Goal: Information Seeking & Learning: Learn about a topic

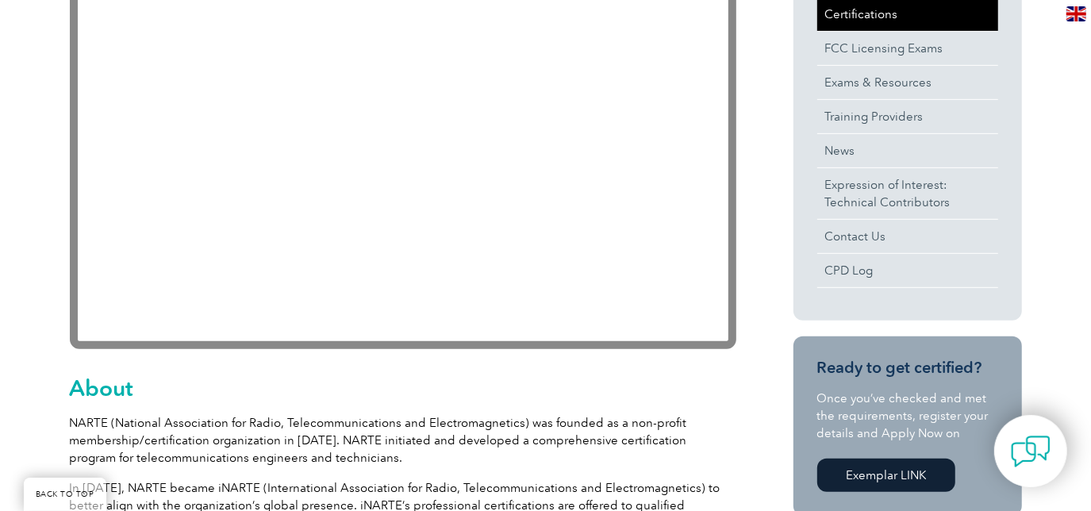
scroll to position [360, 0]
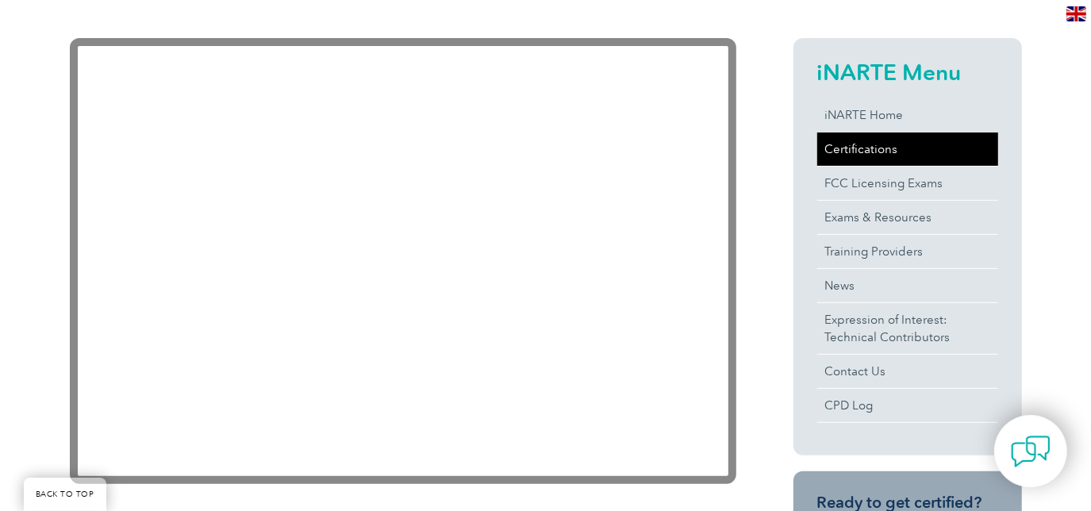
click at [886, 146] on link "Certifications" at bounding box center [907, 149] width 181 height 33
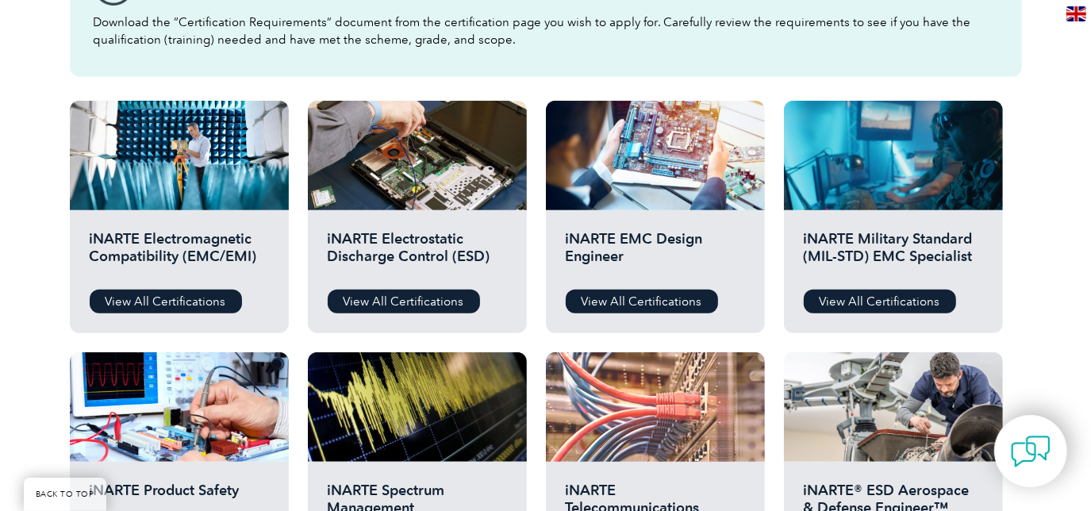
scroll to position [505, 0]
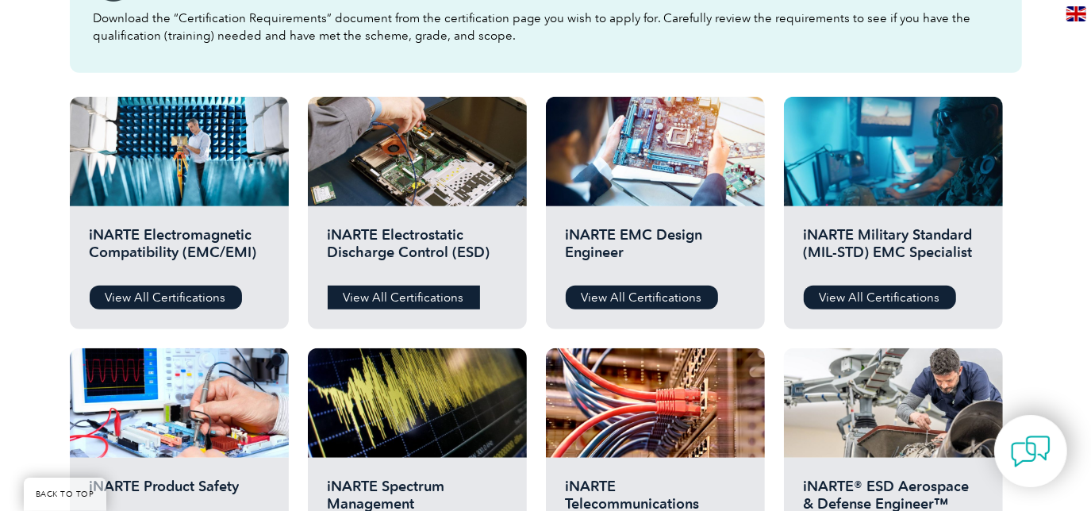
click at [435, 292] on link "View All Certifications" at bounding box center [404, 298] width 152 height 24
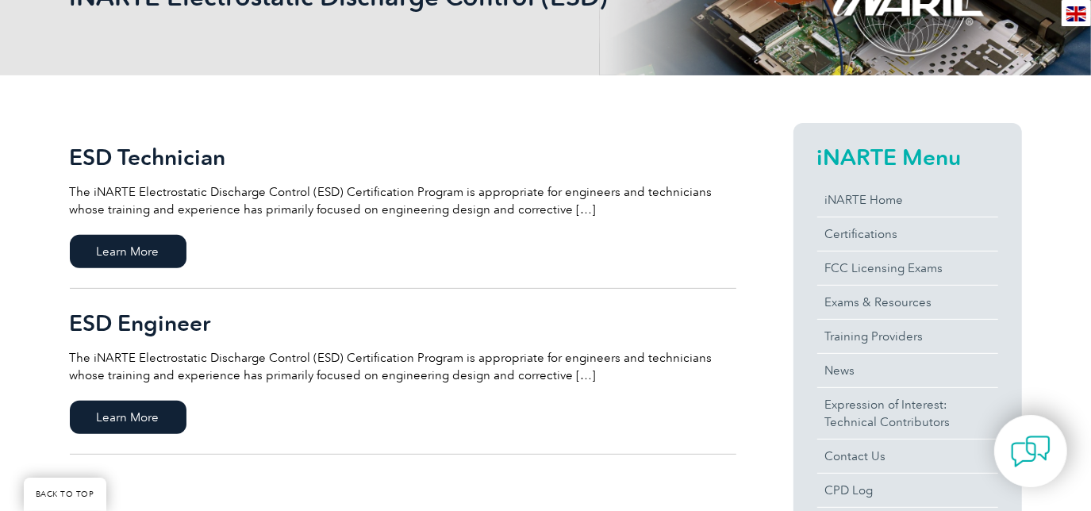
scroll to position [288, 0]
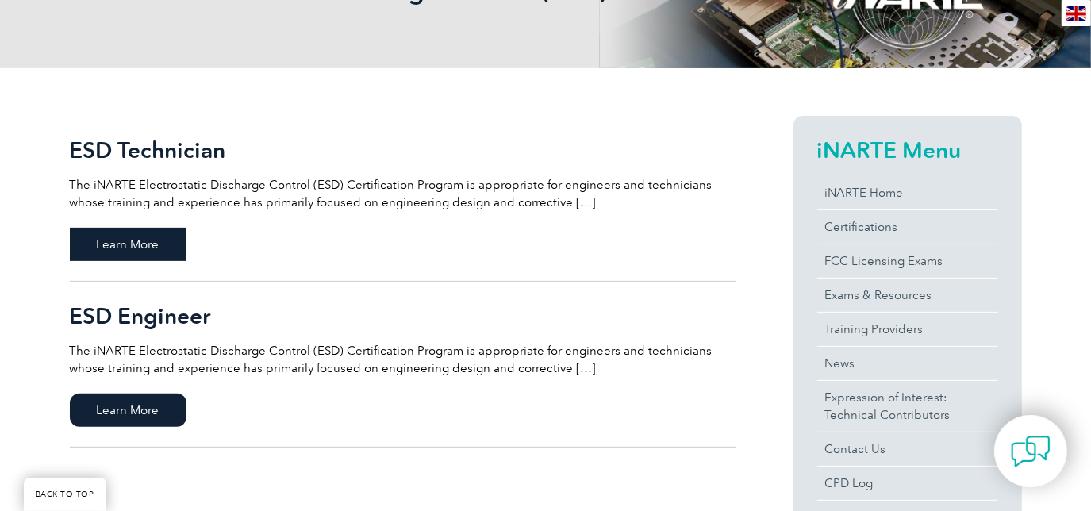
click at [110, 238] on span "Learn More" at bounding box center [128, 244] width 117 height 33
click at [135, 409] on span "Learn More" at bounding box center [128, 410] width 117 height 33
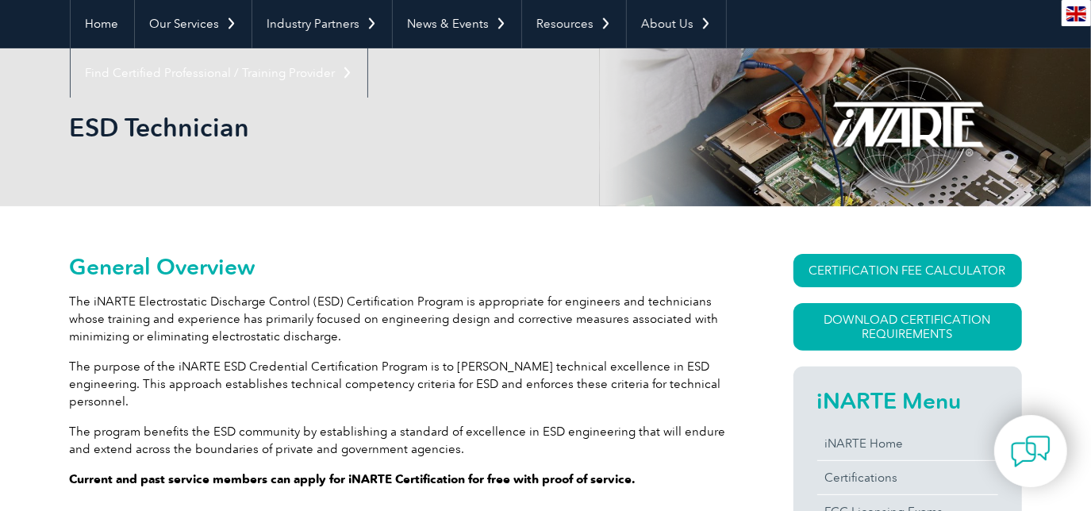
scroll to position [144, 0]
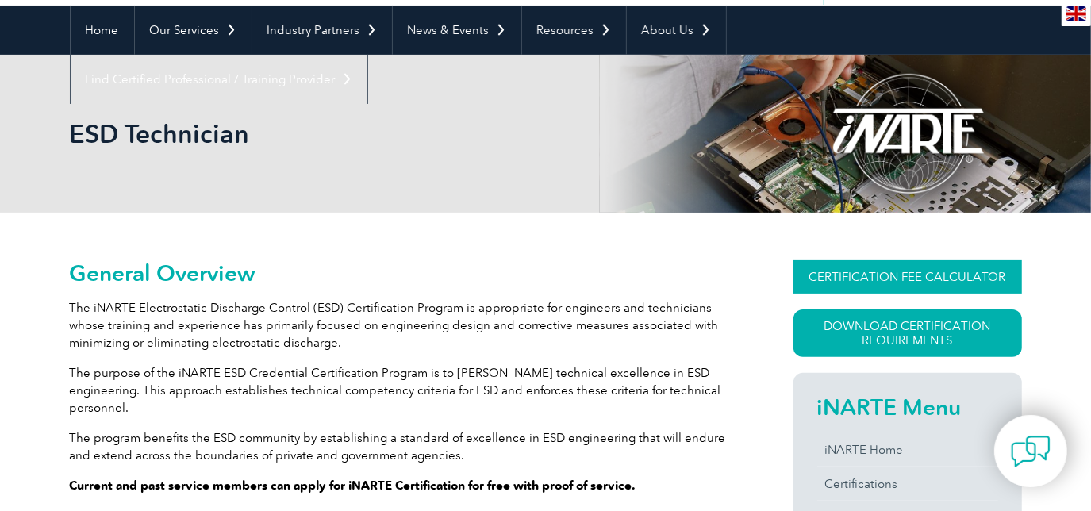
click at [912, 275] on link "CERTIFICATION FEE CALCULATOR" at bounding box center [908, 276] width 229 height 33
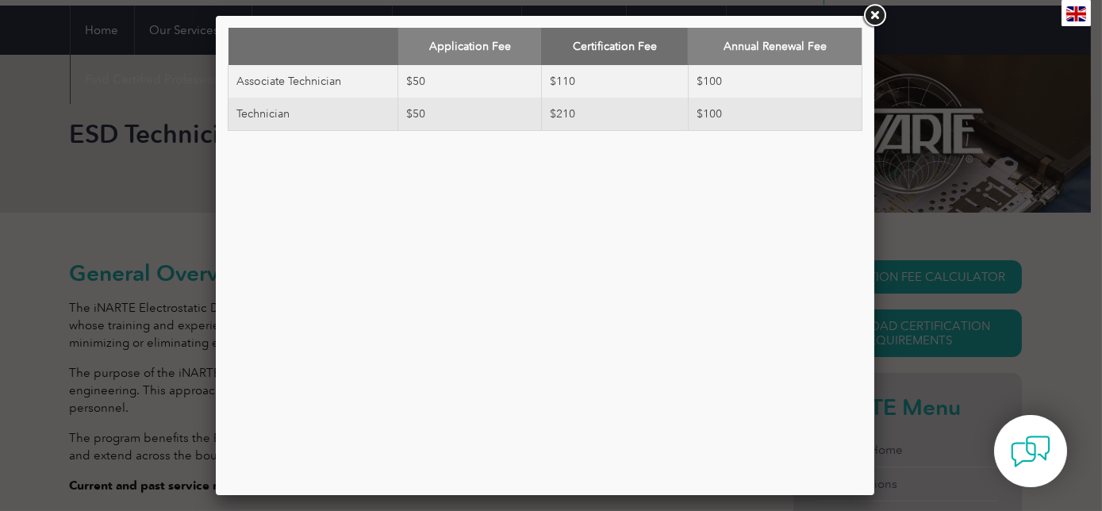
click at [874, 14] on link at bounding box center [874, 16] width 29 height 29
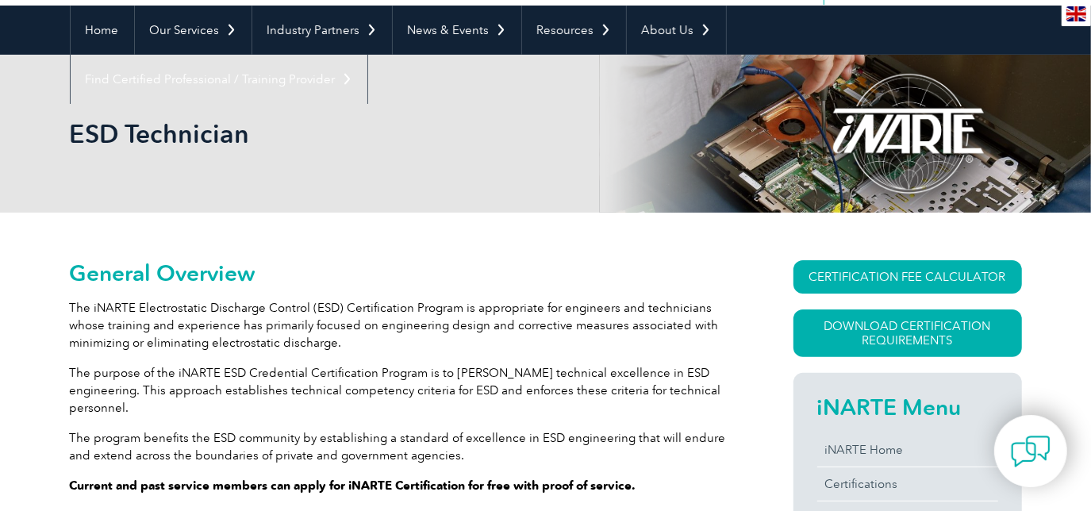
drag, startPoint x: 252, startPoint y: 0, endPoint x: 112, endPoint y: 207, distance: 250.3
click at [112, 207] on div "ESD Technician" at bounding box center [546, 134] width 952 height 158
drag, startPoint x: 78, startPoint y: 262, endPoint x: 120, endPoint y: 282, distance: 46.5
click at [120, 282] on h2 "General Overview" at bounding box center [403, 272] width 667 height 25
drag, startPoint x: 121, startPoint y: 282, endPoint x: 71, endPoint y: 129, distance: 160.1
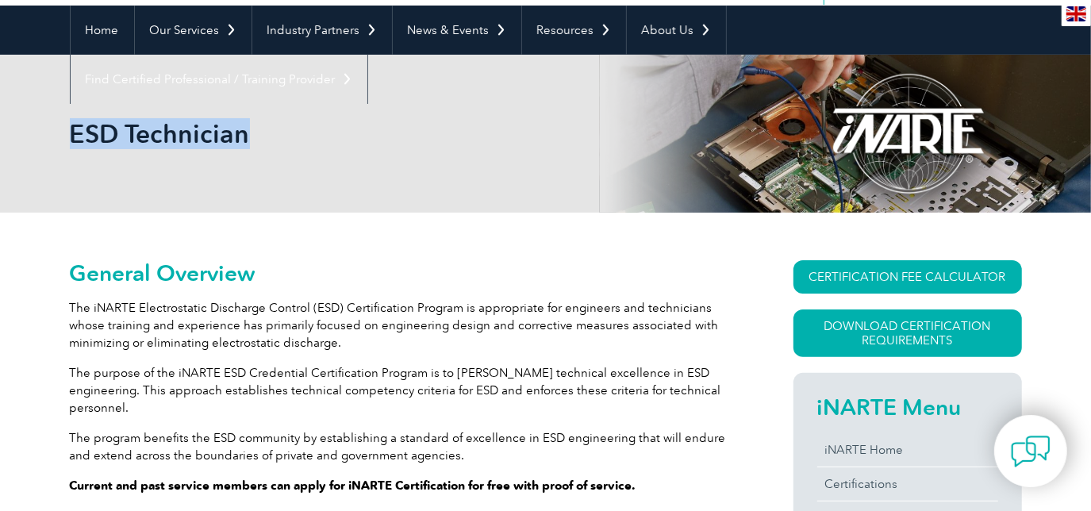
click at [71, 129] on div "ESD Technician" at bounding box center [545, 134] width 1091 height 158
copy h1 "ESD Technician"
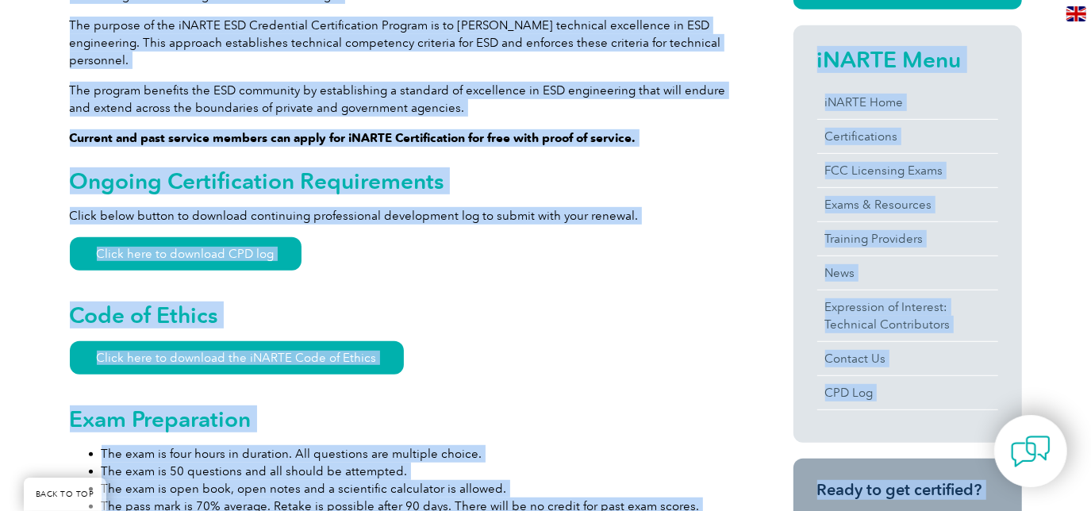
scroll to position [865, 0]
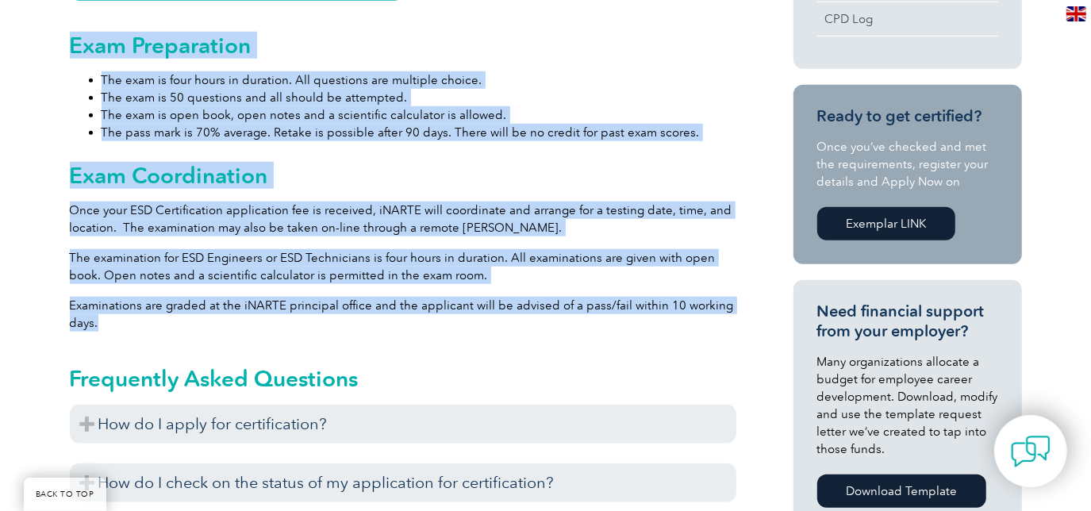
drag, startPoint x: 73, startPoint y: 275, endPoint x: 573, endPoint y: 306, distance: 501.0
click at [573, 306] on div "General Overview The iNARTE Electrostatic Discharge Control (ESD) Certification…" at bounding box center [545, 243] width 1091 height 1505
copy div "Loremip Dolorsit Ame cONSEC Adipiscingeli Seddoeius Tempori (UTL) Etdoloremagna…"
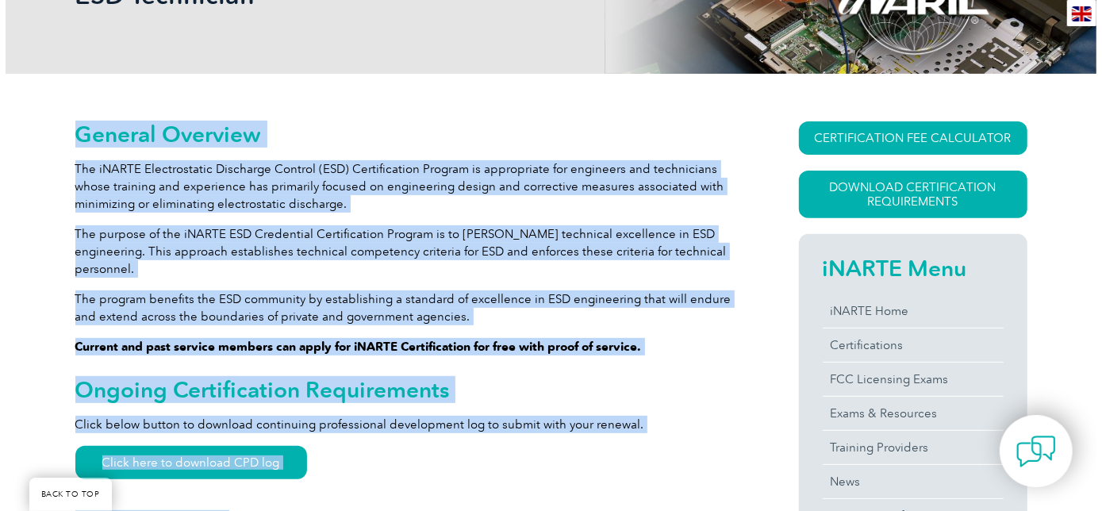
scroll to position [216, 0]
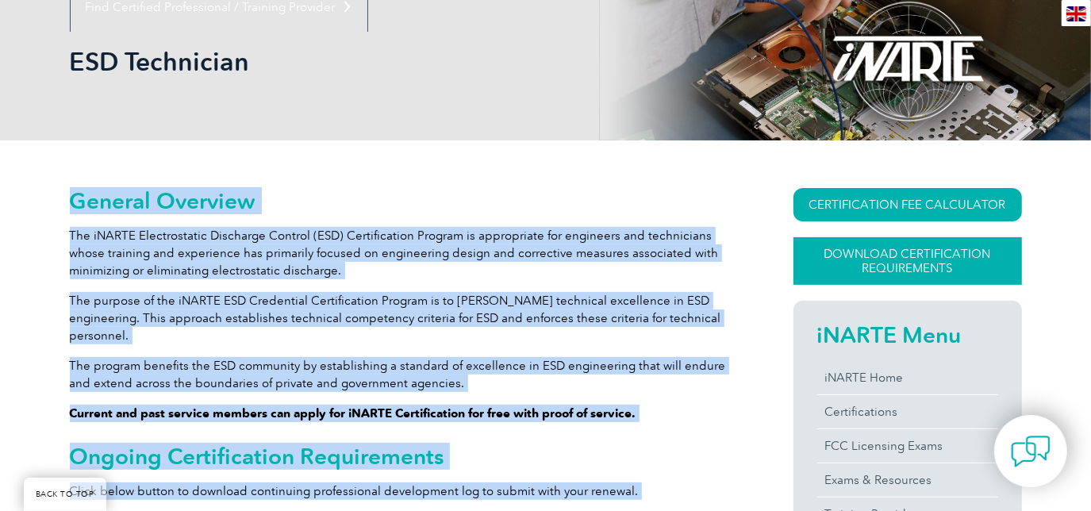
click at [896, 253] on link "Download Certification Requirements" at bounding box center [908, 261] width 229 height 48
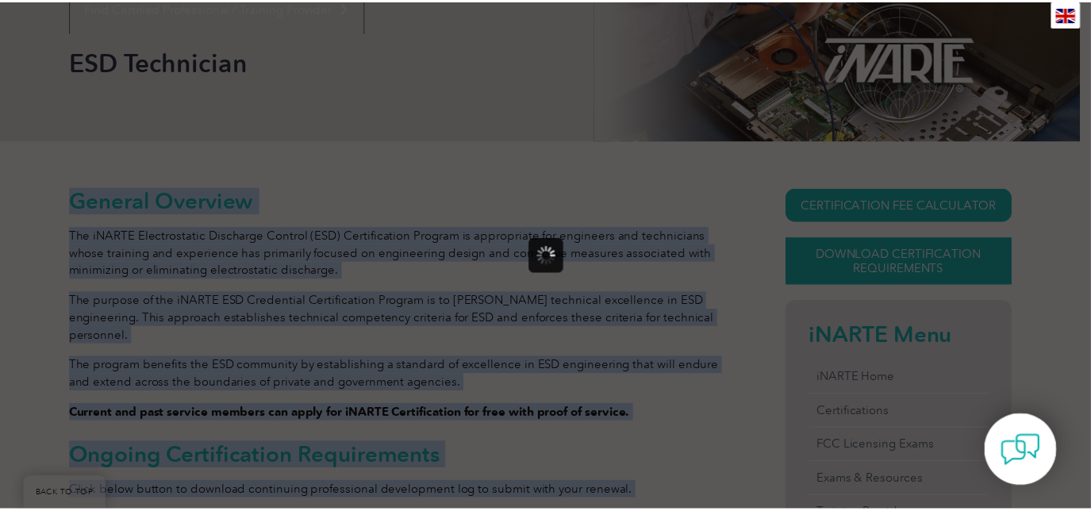
scroll to position [0, 0]
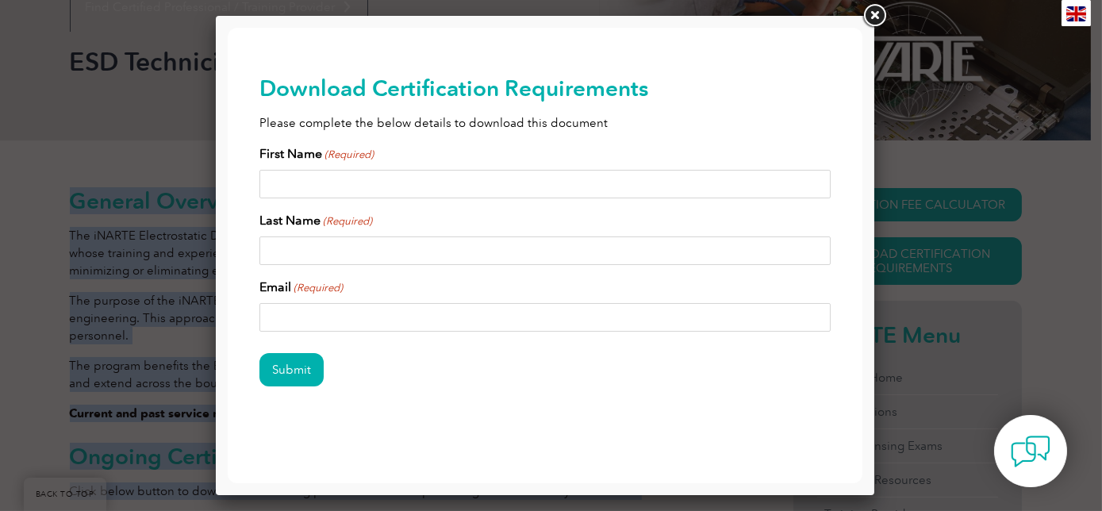
click at [871, 15] on link at bounding box center [874, 16] width 29 height 29
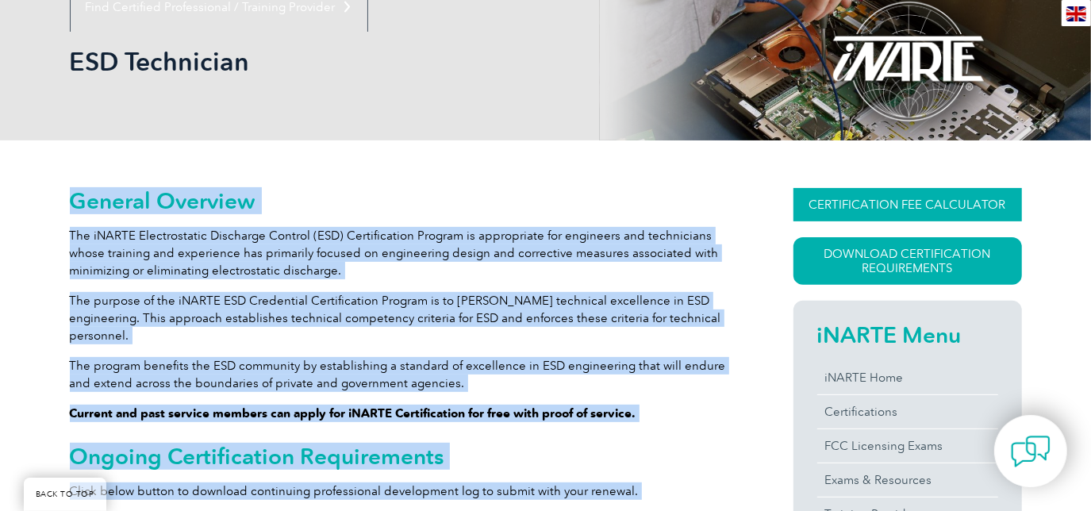
click at [928, 198] on link "CERTIFICATION FEE CALCULATOR" at bounding box center [908, 204] width 229 height 33
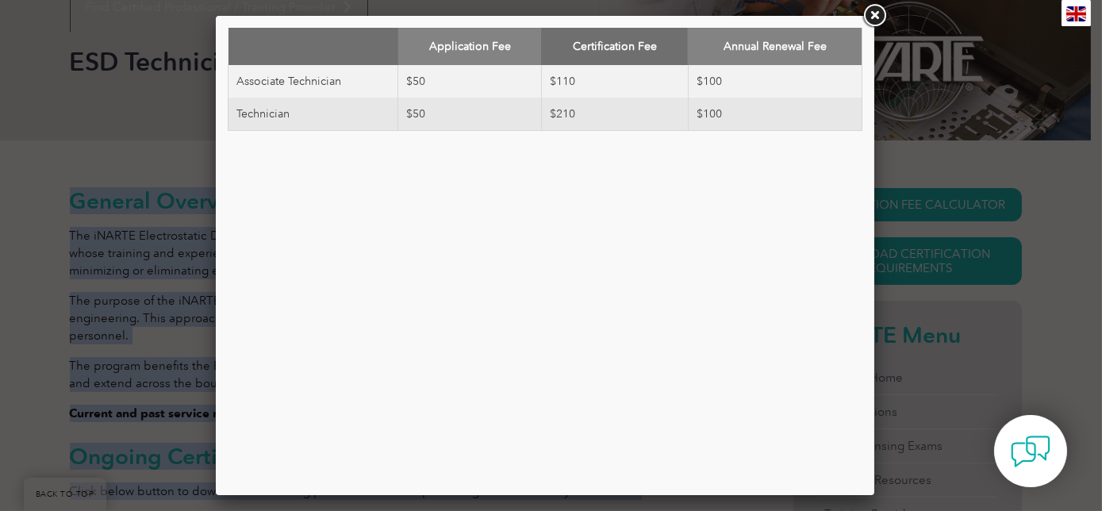
click at [875, 16] on link at bounding box center [874, 16] width 29 height 29
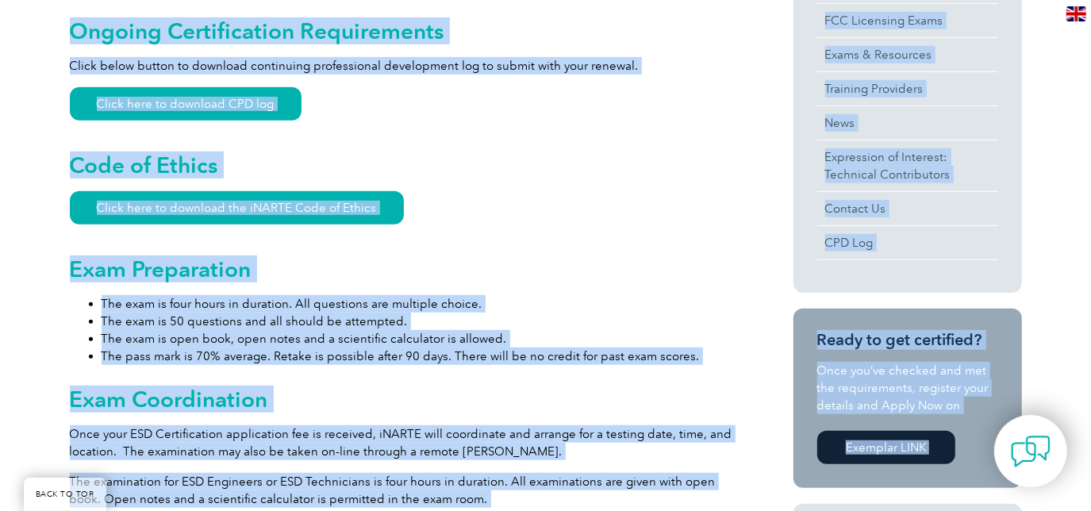
scroll to position [905, 0]
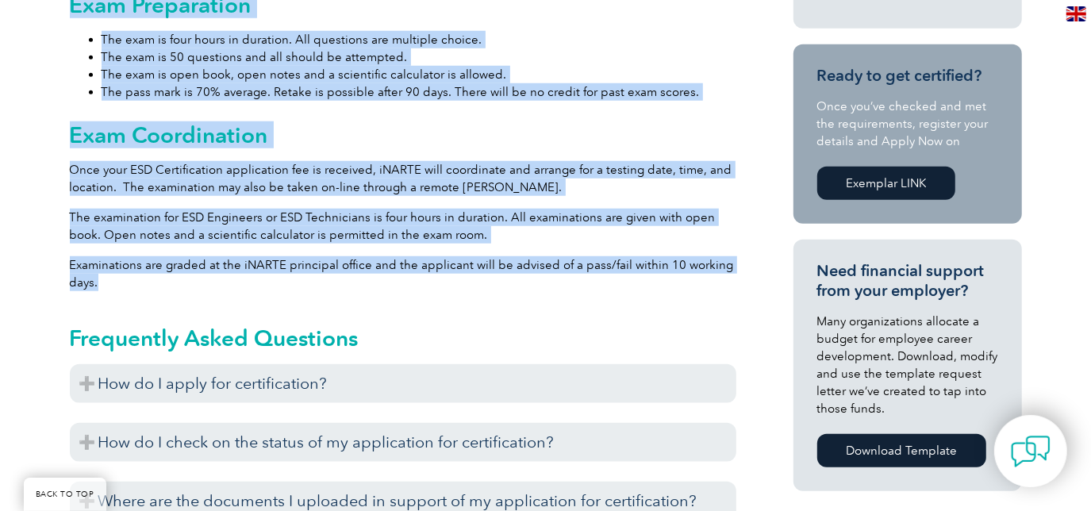
drag, startPoint x: 67, startPoint y: 125, endPoint x: 402, endPoint y: 255, distance: 359.3
click at [402, 255] on div "General Overview The iNARTE Electrostatic Discharge Control (ESD) Certification…" at bounding box center [545, 203] width 1091 height 1505
copy div "Loremip Dolorsit Ame cONSEC Adipiscingeli Seddoeius Tempori (UTL) Etdoloremagna…"
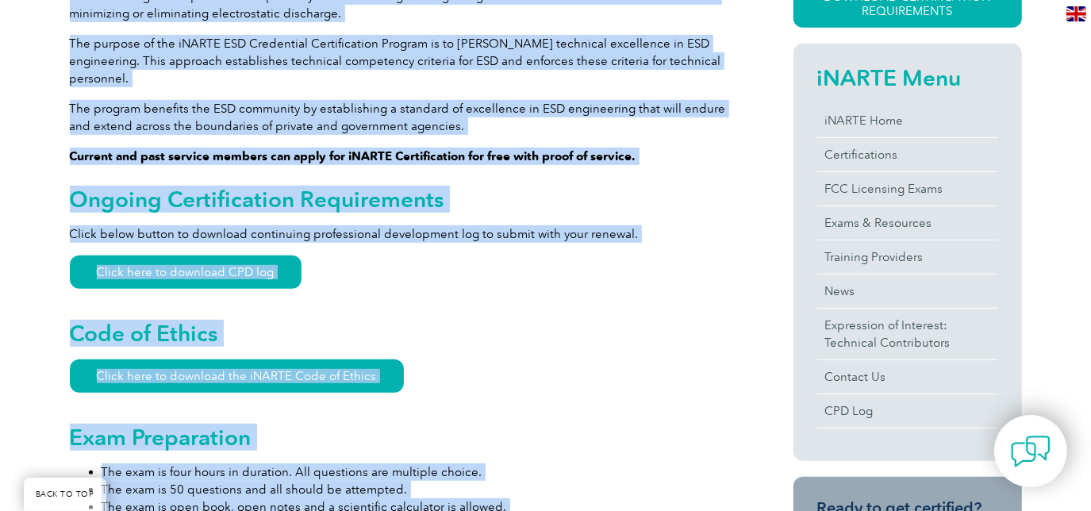
scroll to position [184, 0]
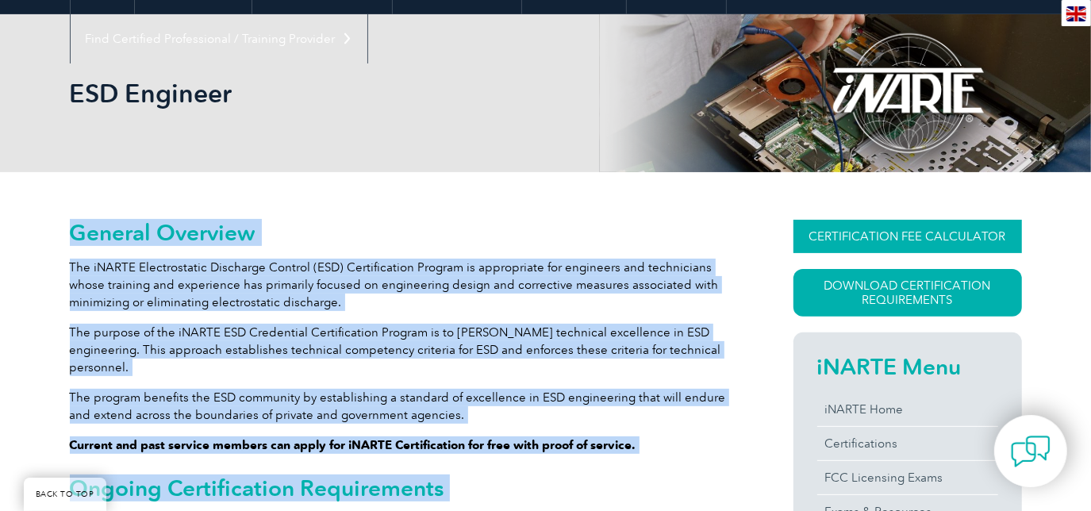
click at [842, 236] on link "CERTIFICATION FEE CALCULATOR" at bounding box center [908, 236] width 229 height 33
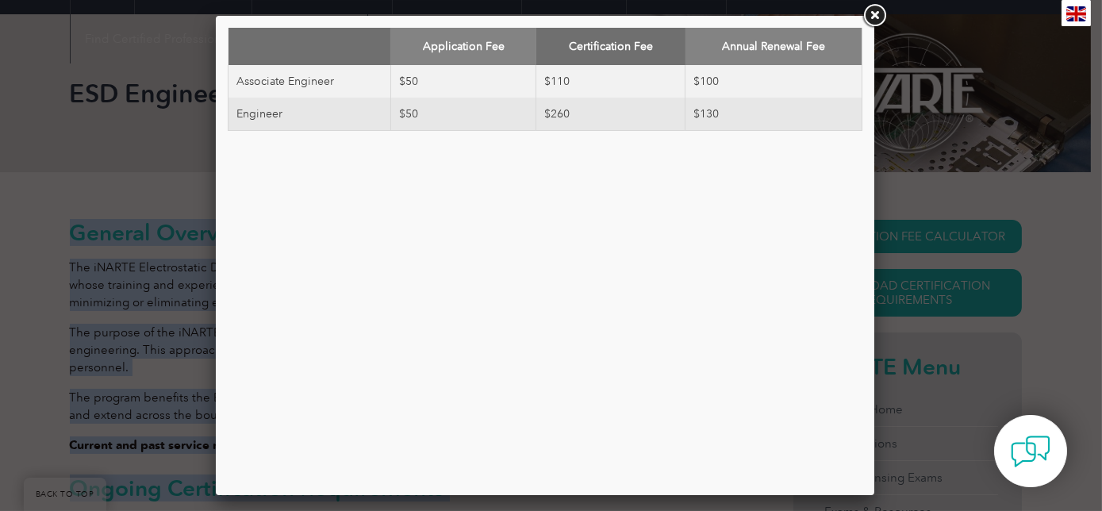
click at [874, 12] on link at bounding box center [874, 16] width 29 height 29
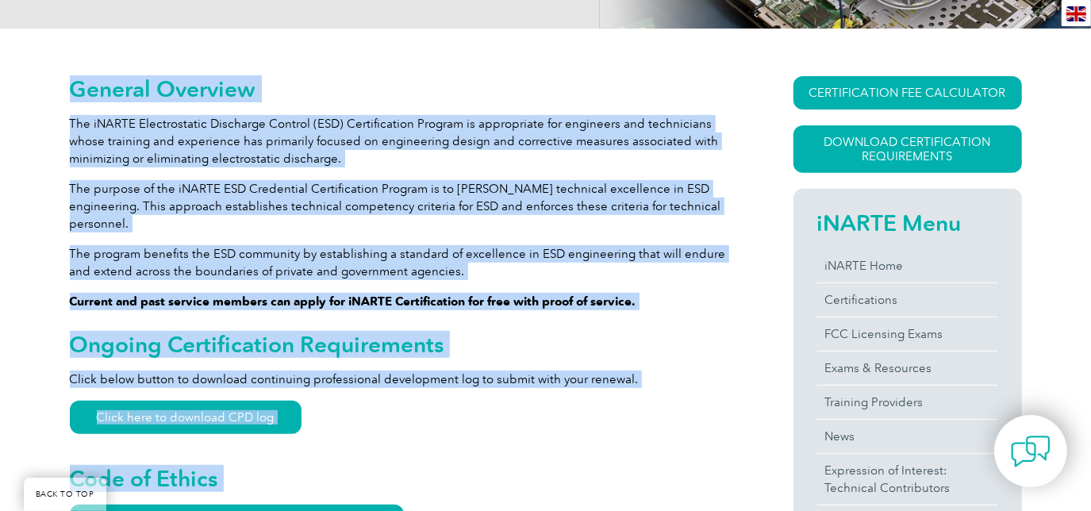
scroll to position [545, 0]
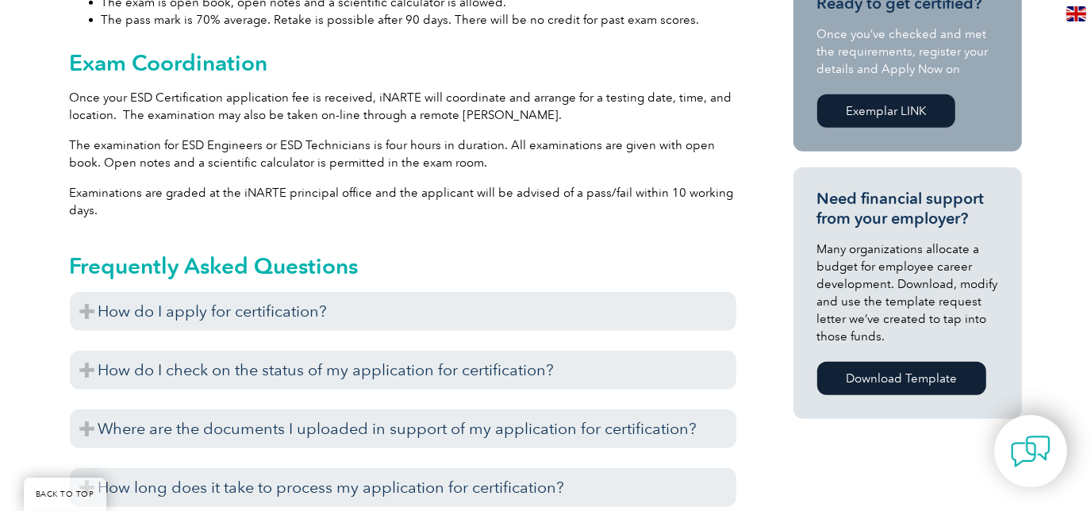
scroll to position [473, 0]
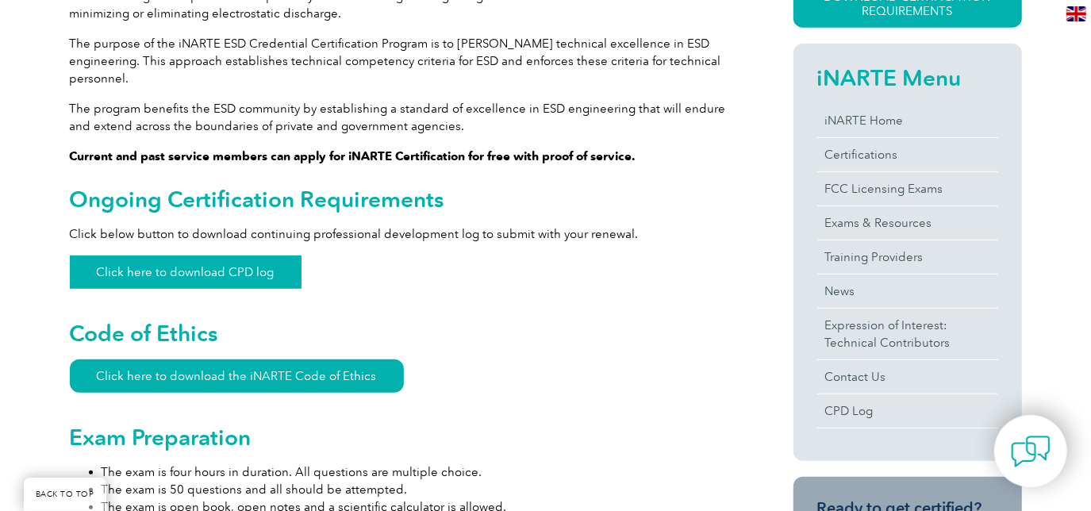
click at [121, 256] on link "Click here to download CPD log" at bounding box center [186, 272] width 232 height 33
click at [277, 360] on link "Click here to download the iNARTE Code of Ethics" at bounding box center [237, 375] width 334 height 33
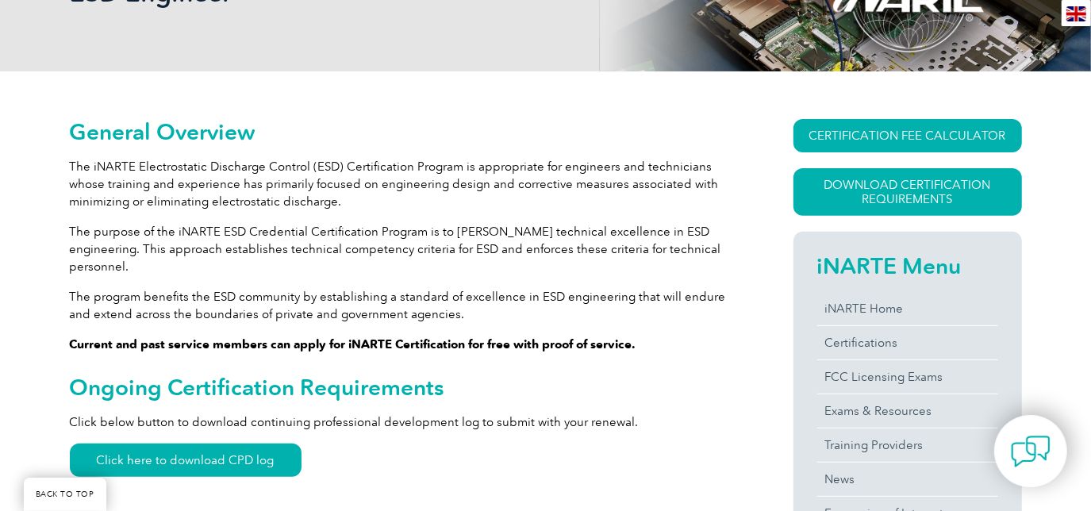
scroll to position [288, 0]
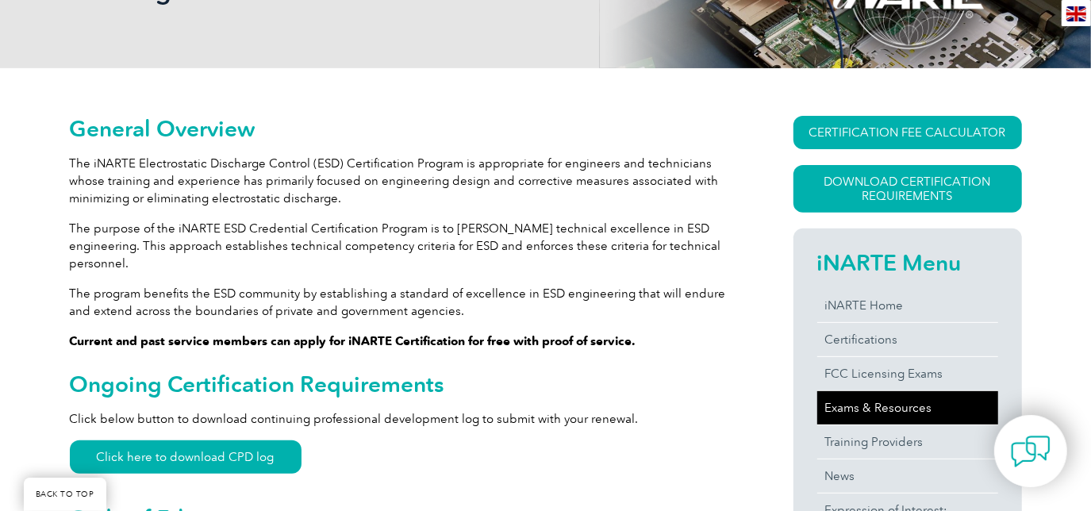
click at [836, 406] on link "Exams & Resources" at bounding box center [907, 407] width 181 height 33
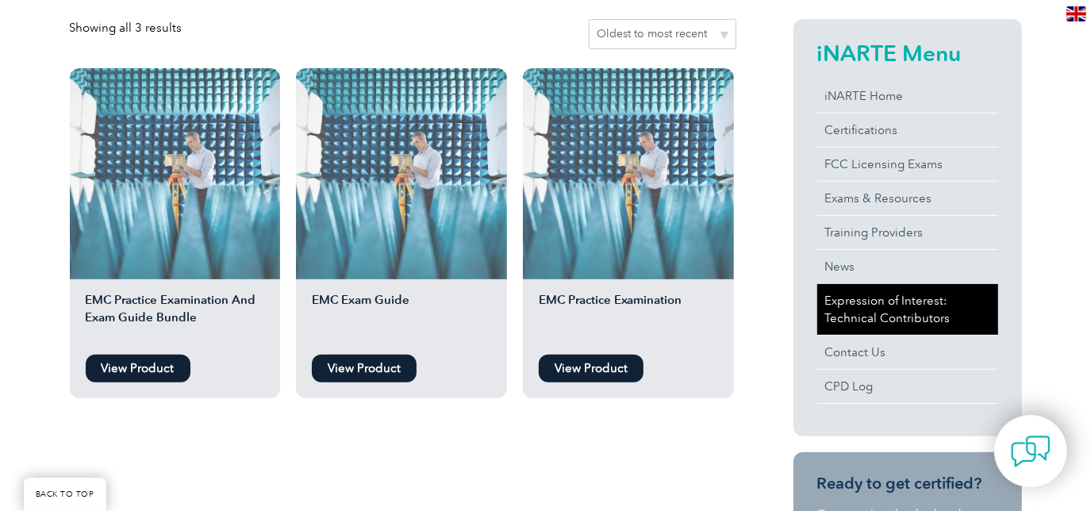
scroll to position [360, 0]
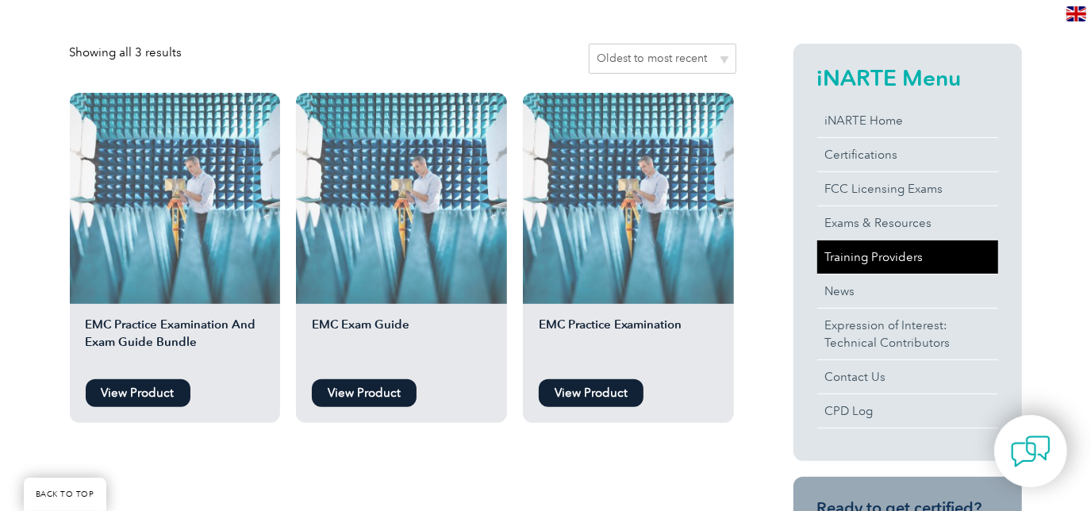
click at [873, 254] on link "Training Providers" at bounding box center [907, 256] width 181 height 33
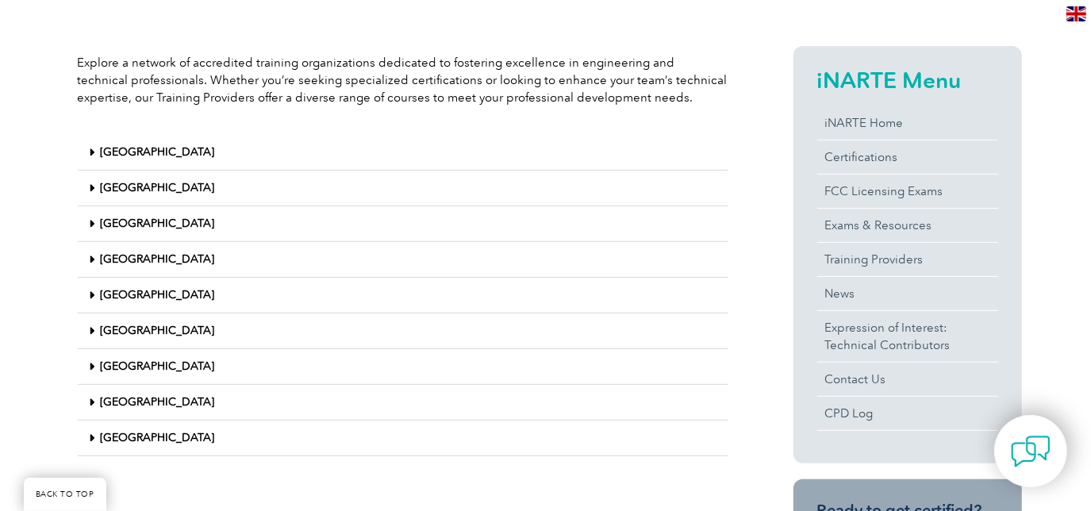
scroll to position [360, 0]
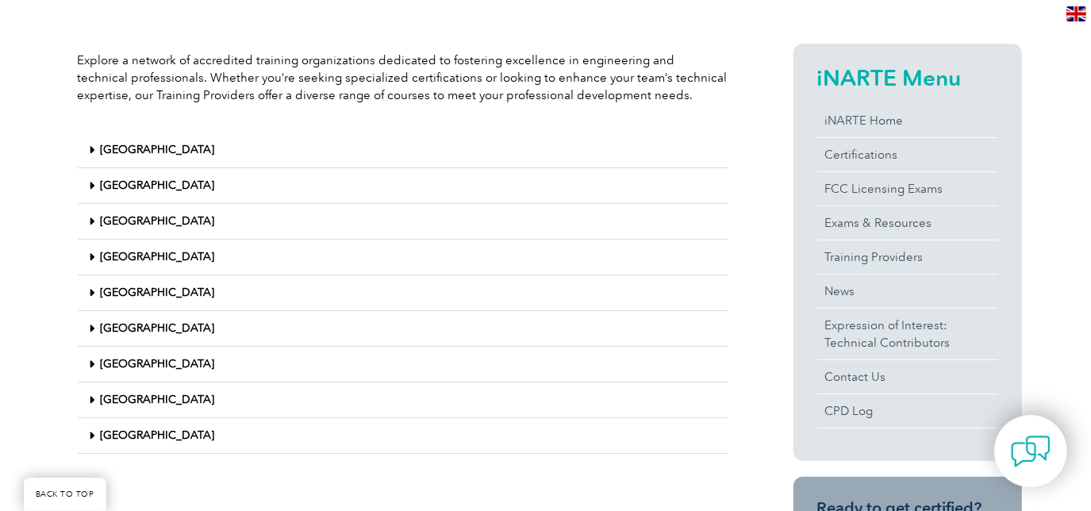
click at [117, 394] on link "[GEOGRAPHIC_DATA]" at bounding box center [158, 399] width 114 height 13
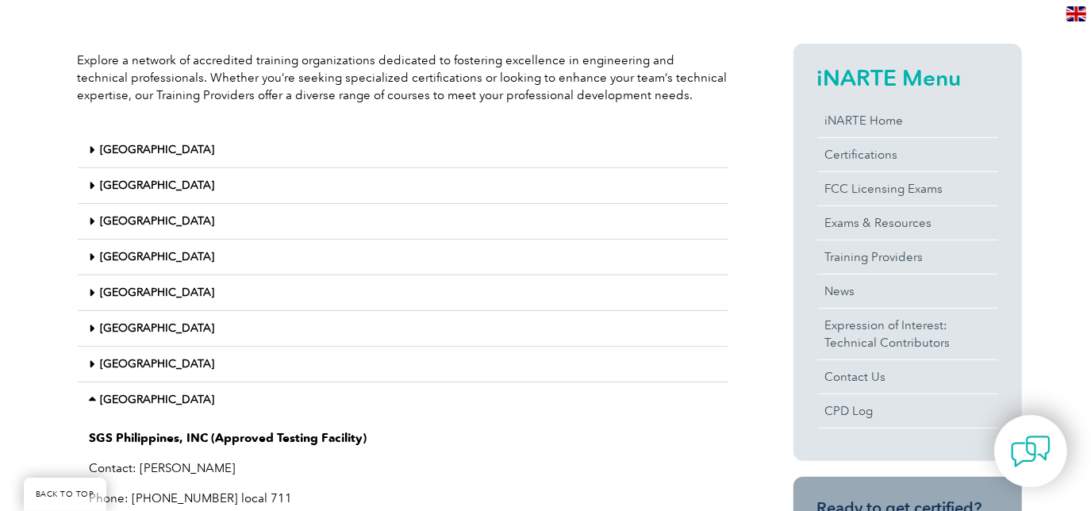
click at [94, 395] on icon at bounding box center [95, 399] width 11 height 11
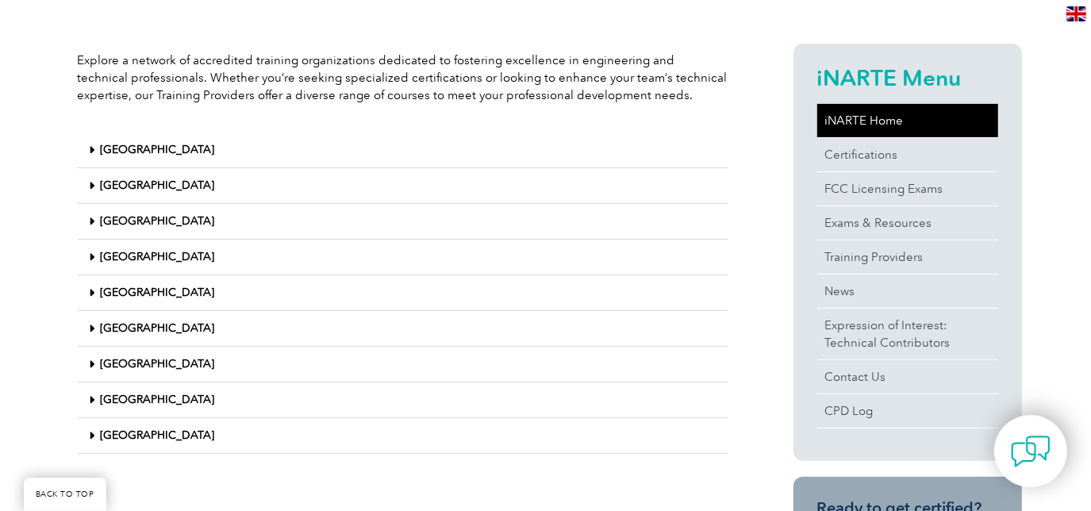
click at [840, 118] on link "iNARTE Home" at bounding box center [907, 120] width 181 height 33
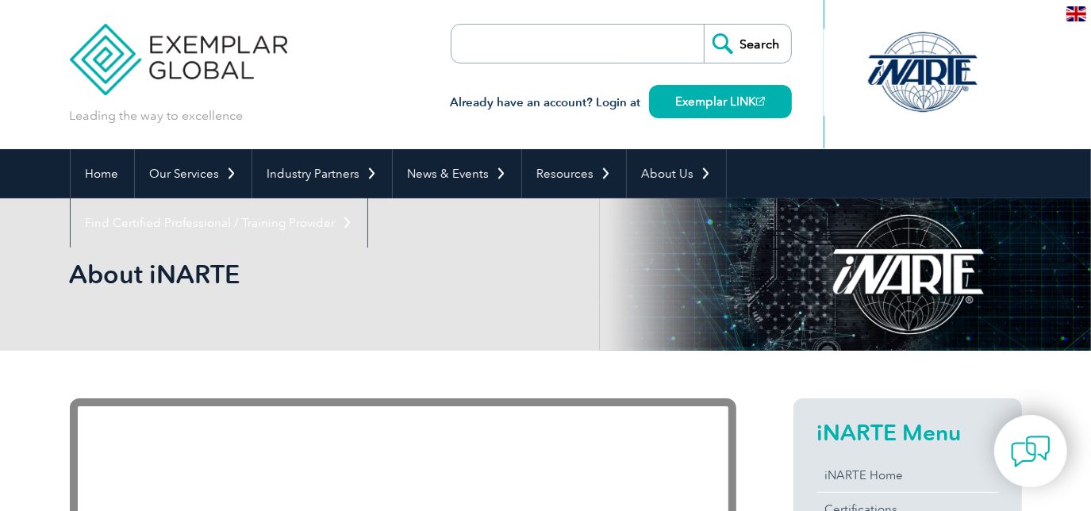
click at [363, 342] on div "About iNARTE" at bounding box center [546, 274] width 952 height 152
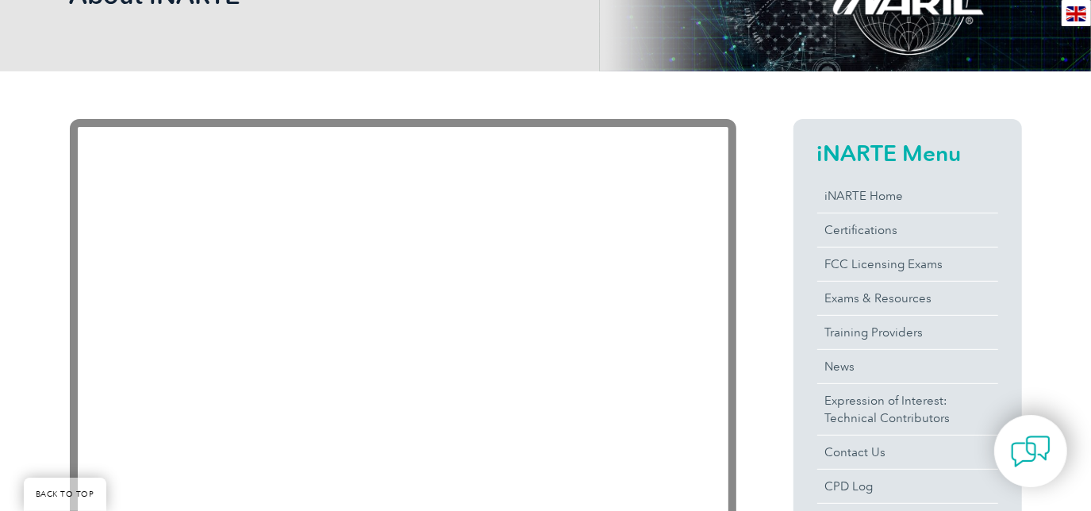
scroll to position [288, 0]
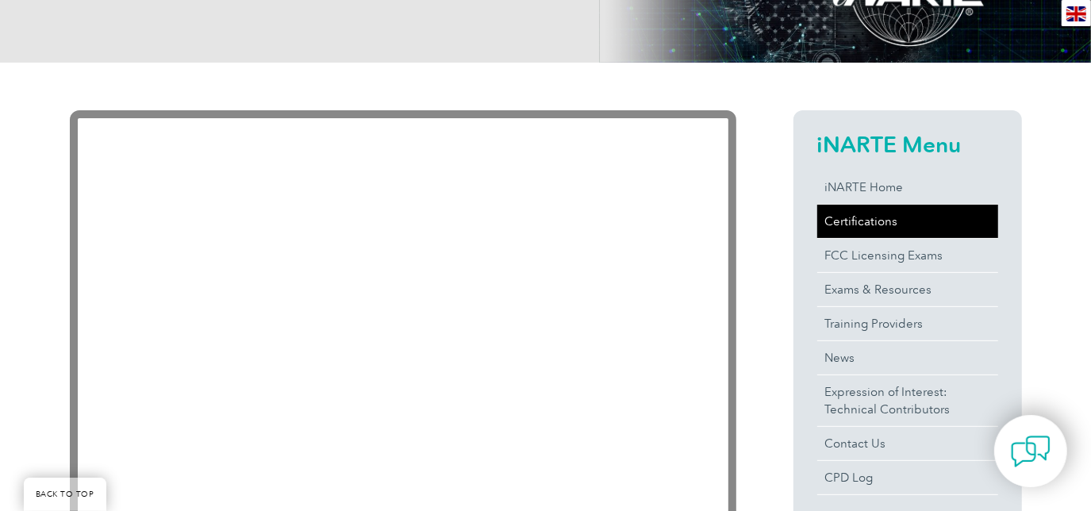
click at [871, 217] on link "Certifications" at bounding box center [907, 221] width 181 height 33
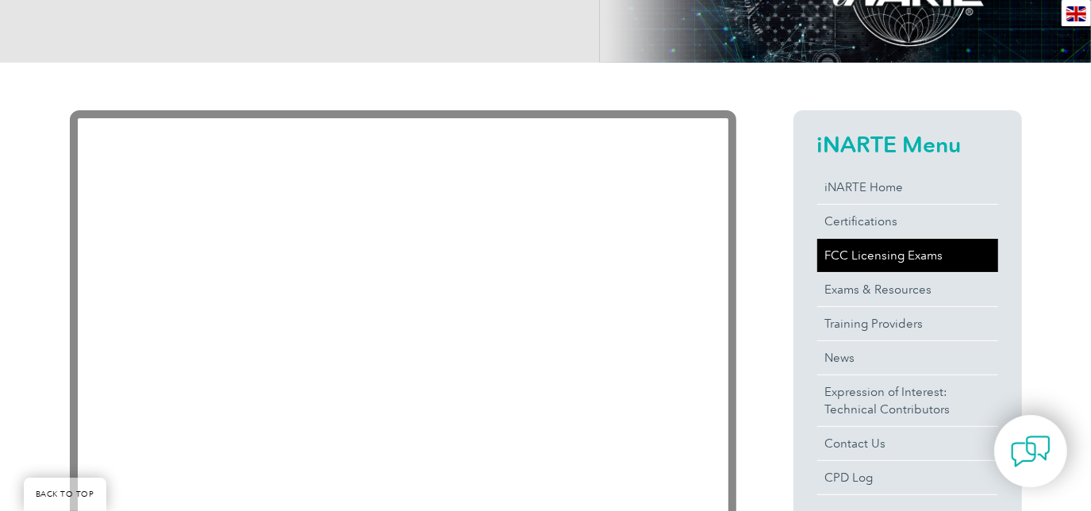
click at [844, 254] on link "FCC Licensing Exams" at bounding box center [907, 255] width 181 height 33
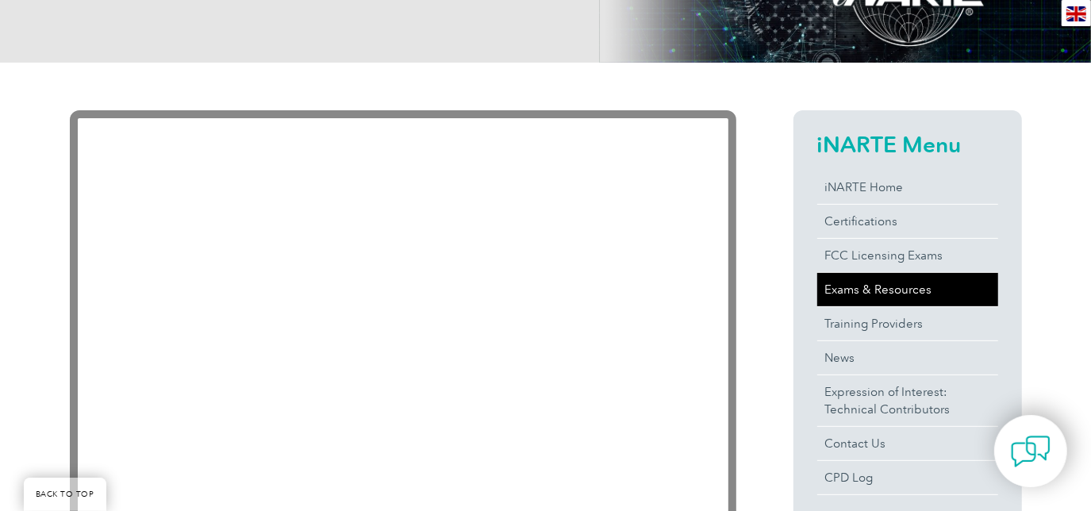
click at [854, 296] on link "Exams & Resources" at bounding box center [907, 289] width 181 height 33
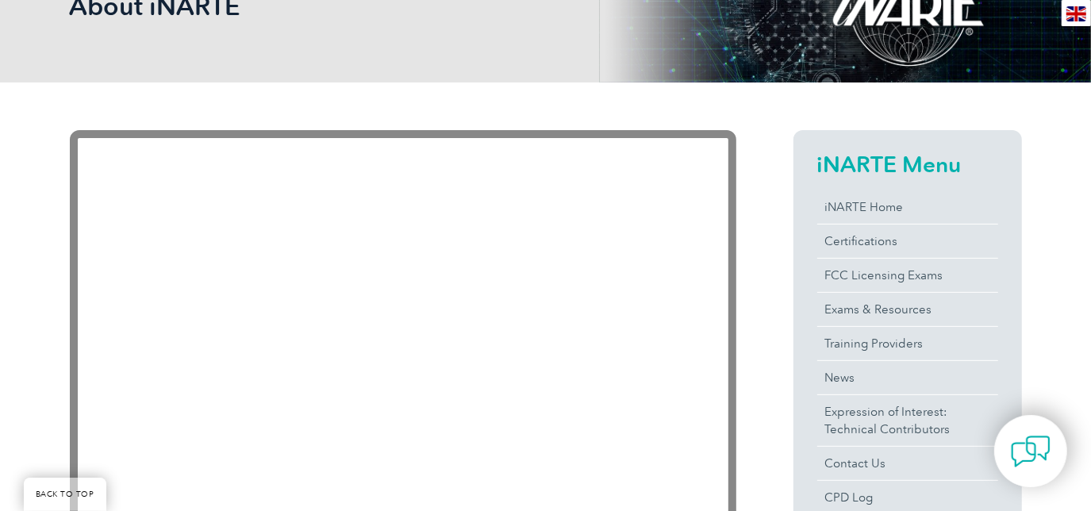
scroll to position [0, 0]
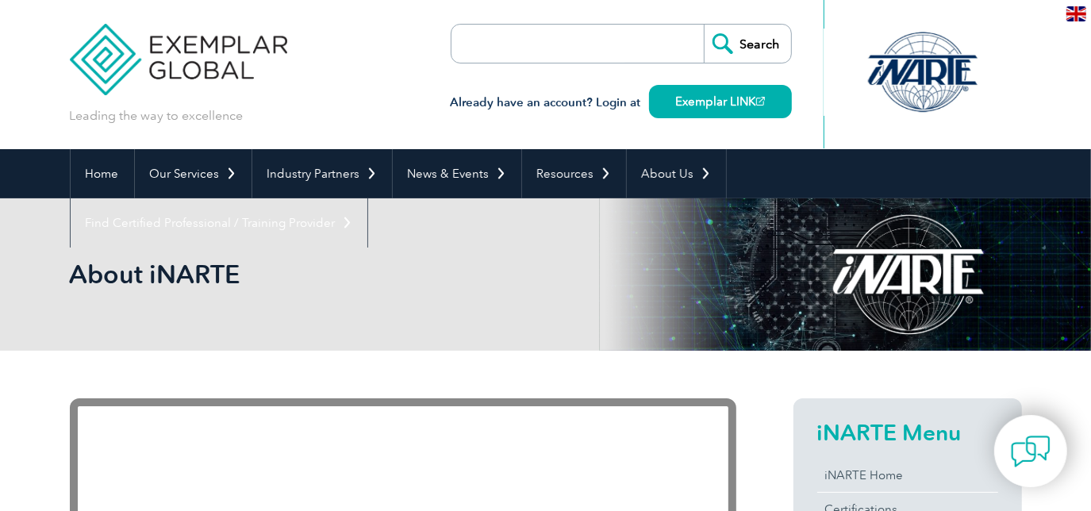
click at [546, 44] on input "search" at bounding box center [542, 44] width 167 height 38
type input "w"
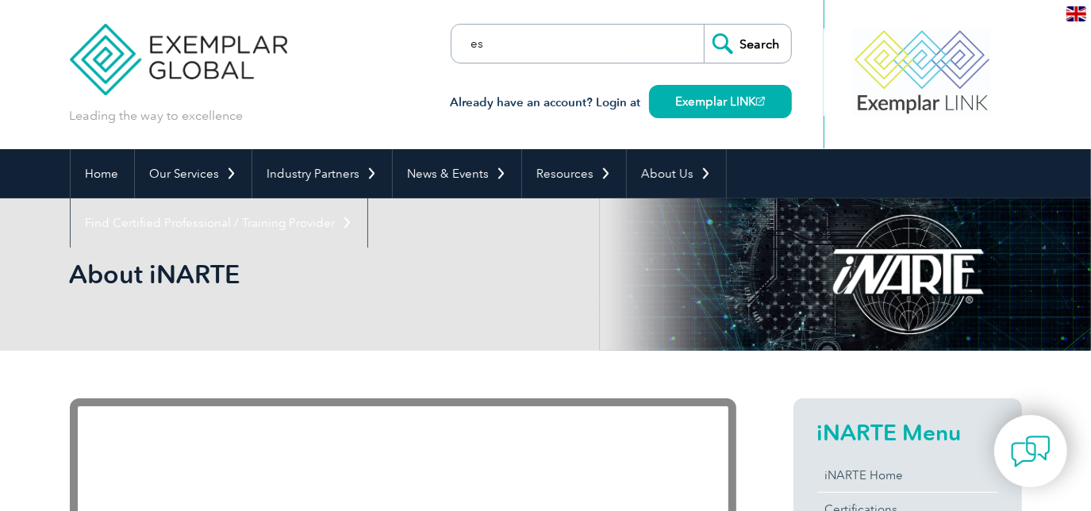
type input "e"
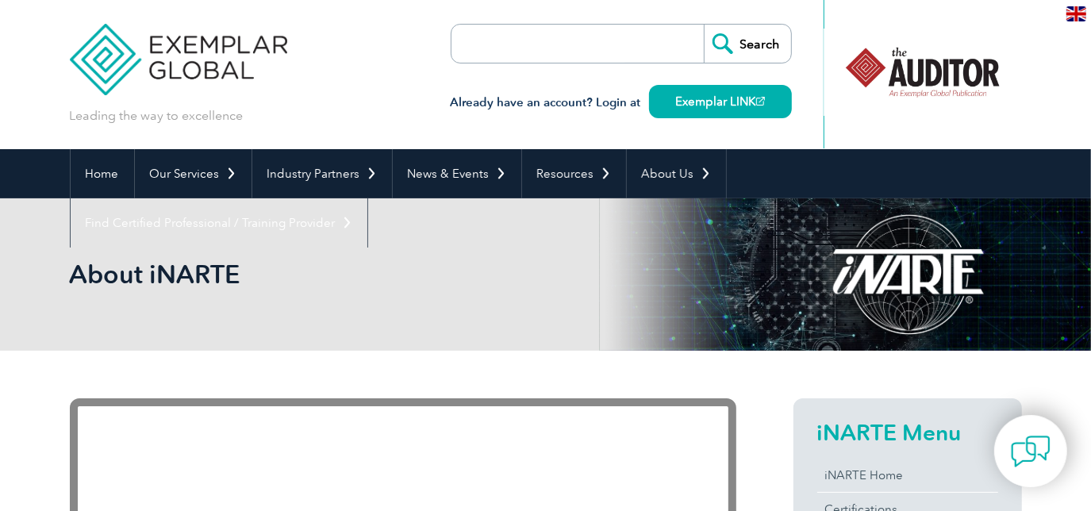
click at [523, 326] on div "About iNARTE" at bounding box center [546, 274] width 952 height 152
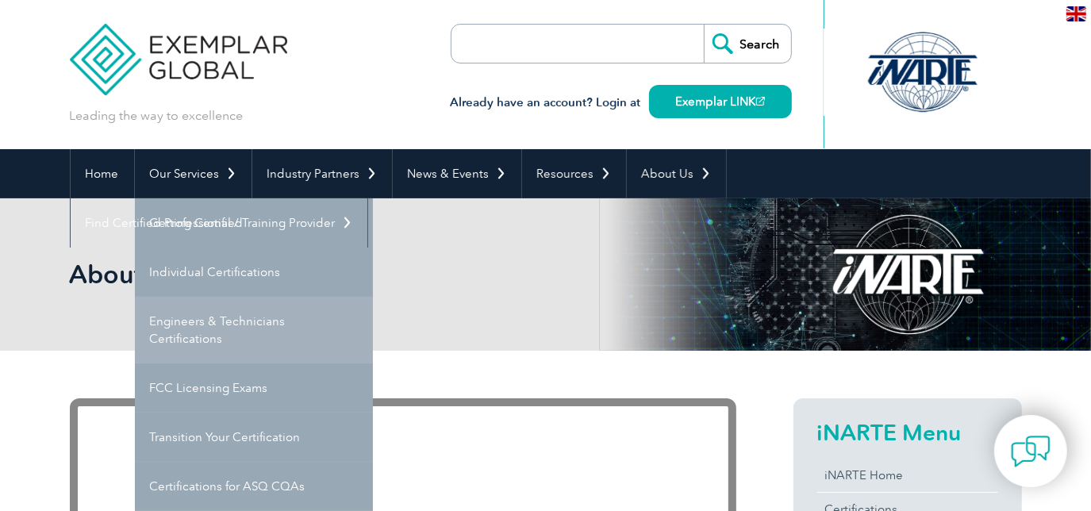
click at [191, 334] on link "Engineers & Technicians Certifications" at bounding box center [254, 330] width 238 height 67
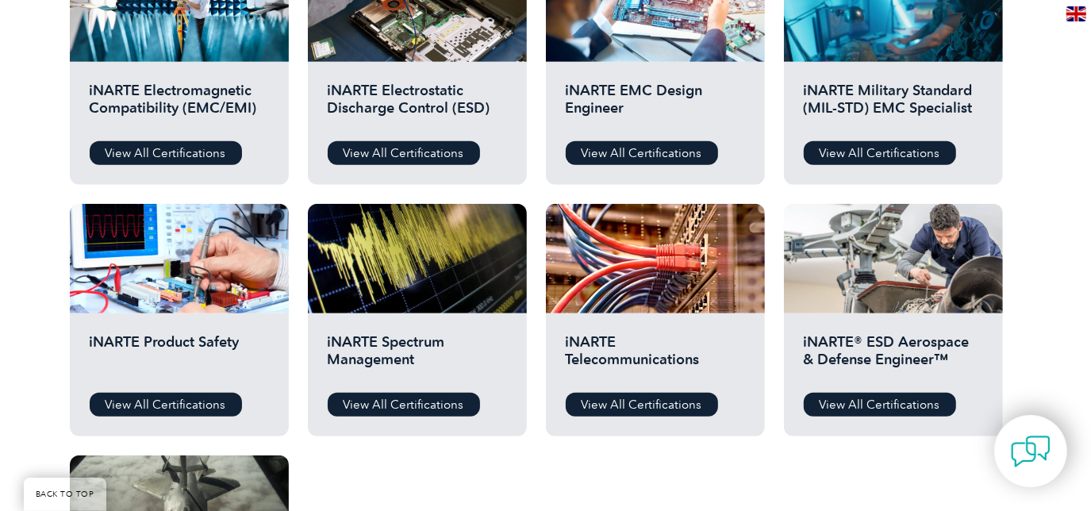
scroll to position [432, 0]
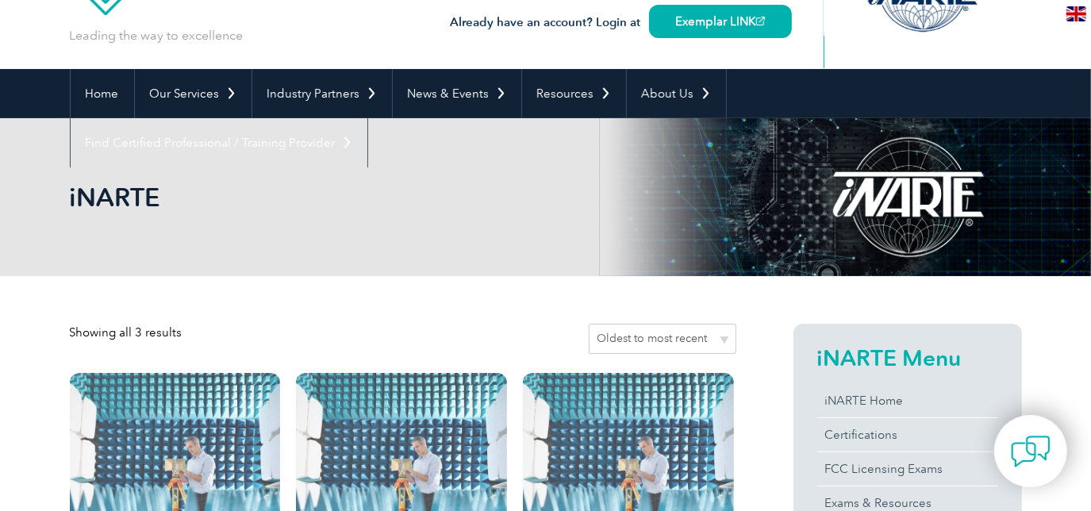
scroll to position [288, 0]
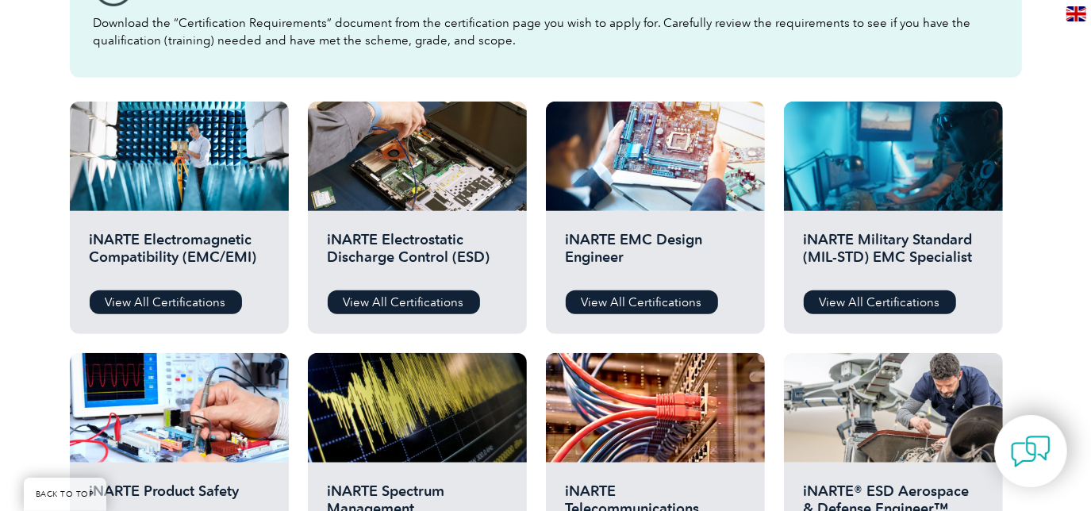
scroll to position [505, 0]
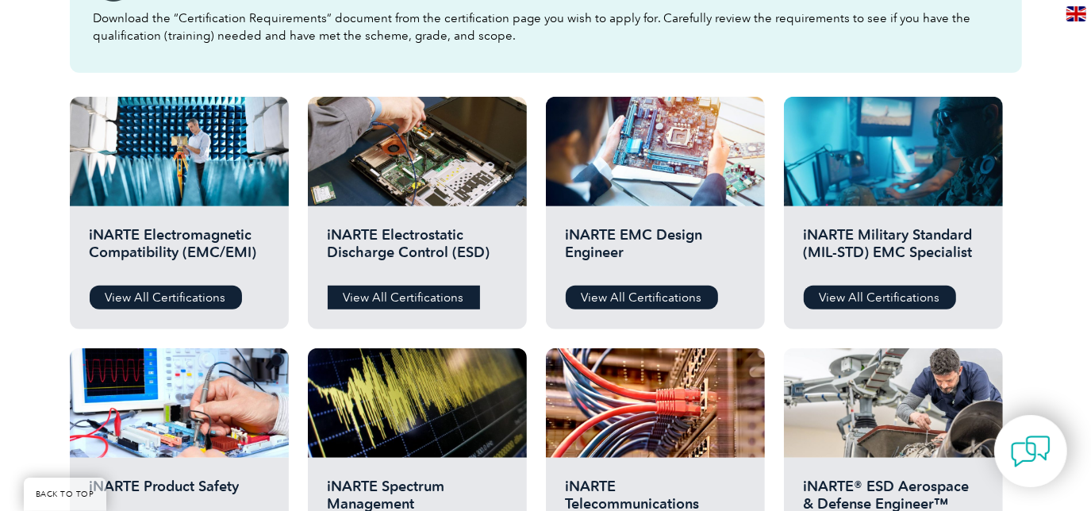
click at [427, 298] on link "View All Certifications" at bounding box center [404, 298] width 152 height 24
